Goal: Find specific page/section: Go to known website

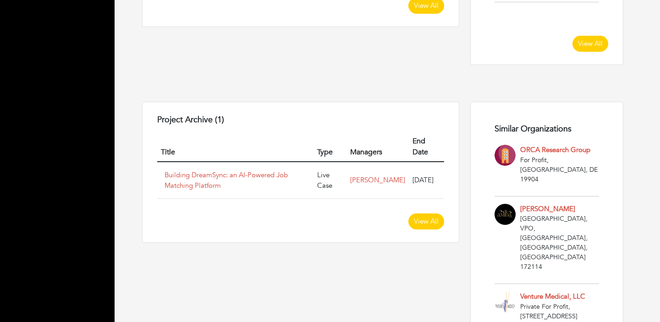
scroll to position [635, 0]
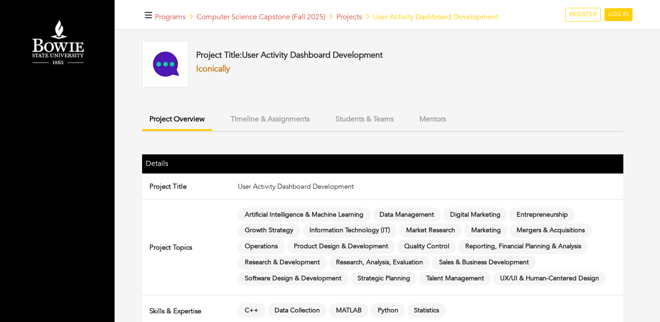
click at [215, 69] on link "Iconically" at bounding box center [213, 68] width 34 height 11
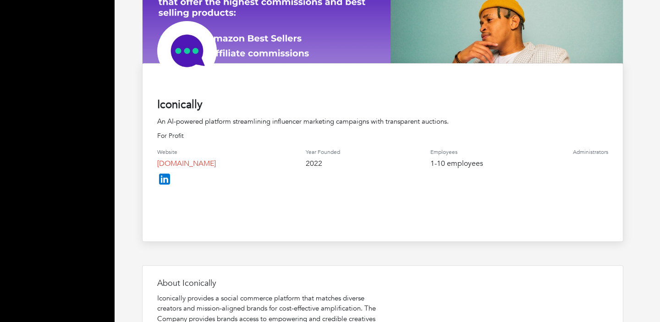
scroll to position [147, 0]
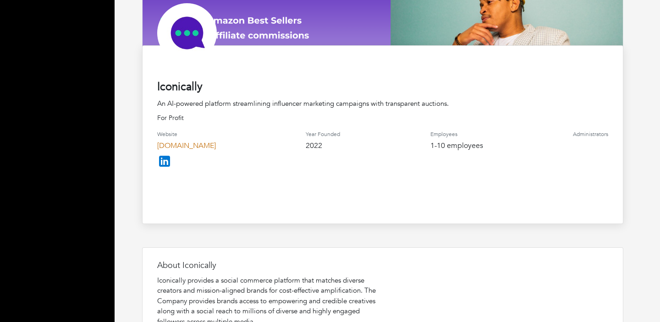
click at [197, 145] on link "www.iconically.com" at bounding box center [186, 146] width 59 height 10
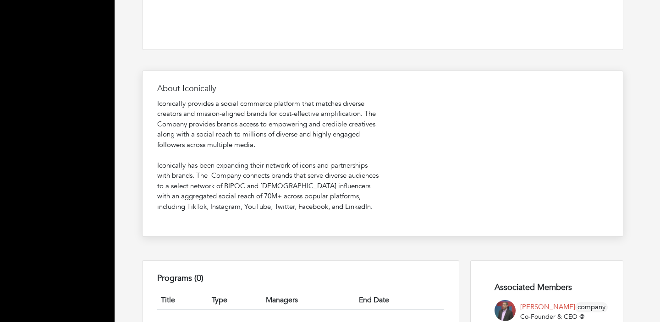
scroll to position [323, 0]
